Goal: Task Accomplishment & Management: Manage account settings

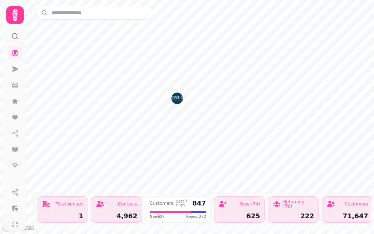
click at [173, 101] on img "West George St" at bounding box center [176, 97] width 11 height 11
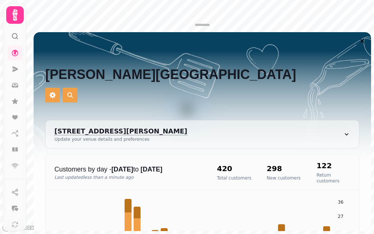
click at [17, 20] on icon at bounding box center [15, 15] width 15 height 15
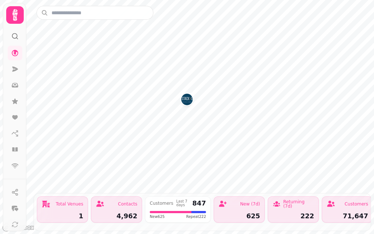
click at [18, 16] on icon at bounding box center [15, 15] width 15 height 15
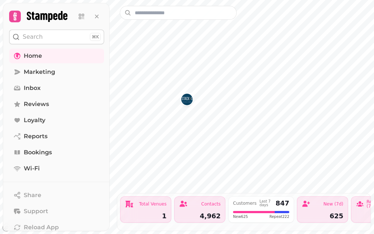
click at [55, 59] on link "Home" at bounding box center [56, 56] width 95 height 15
click at [30, 55] on span "Home" at bounding box center [33, 55] width 18 height 9
click at [27, 90] on span "Inbox" at bounding box center [32, 88] width 17 height 9
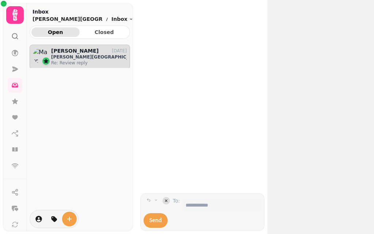
scroll to position [0, 0]
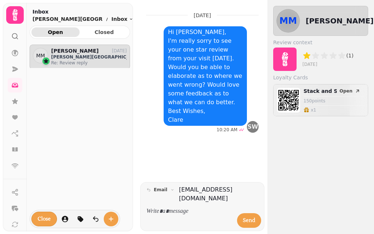
click at [17, 51] on icon at bounding box center [15, 53] width 7 height 7
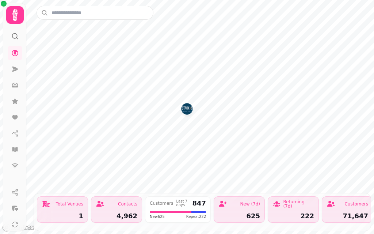
click at [8, 15] on icon at bounding box center [15, 15] width 15 height 15
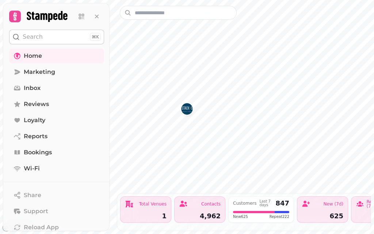
click at [55, 120] on link "Loyalty" at bounding box center [56, 120] width 95 height 15
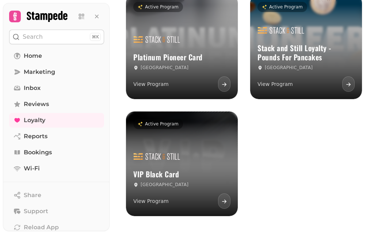
scroll to position [82, 0]
click at [346, 65] on div "Glasgow" at bounding box center [305, 68] width 97 height 6
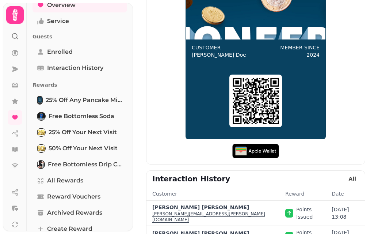
scroll to position [36, 0]
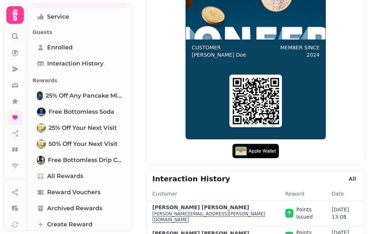
click at [46, 96] on span "25% off any Pancake Mix or Sauce purchase" at bounding box center [84, 95] width 77 height 9
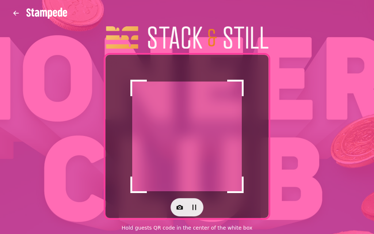
click at [179, 205] on icon "button" at bounding box center [179, 207] width 7 height 5
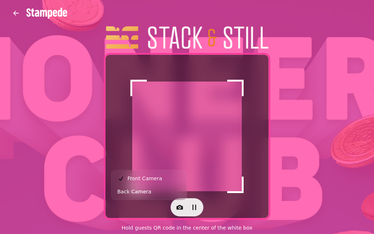
click at [164, 192] on button "Back Camera" at bounding box center [149, 191] width 72 height 13
